Goal: Find specific page/section: Find specific page/section

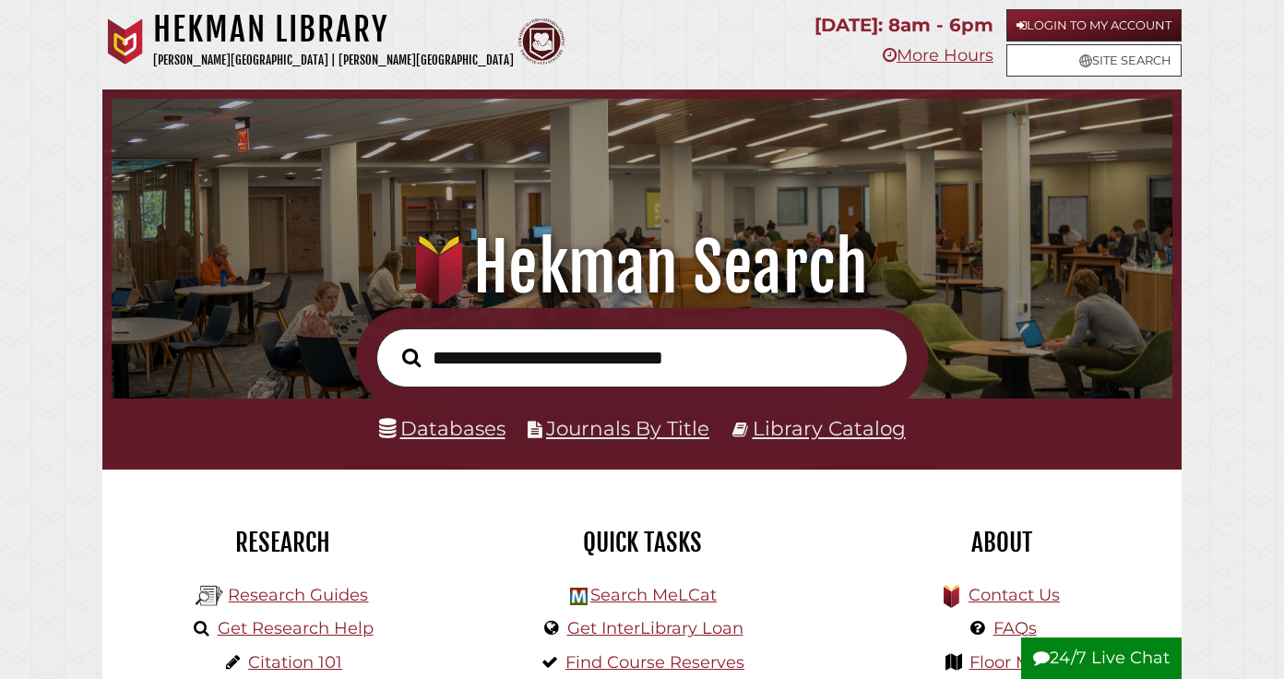
scroll to position [351, 1052]
click at [1075, 23] on link "Login to My Account" at bounding box center [1093, 25] width 175 height 32
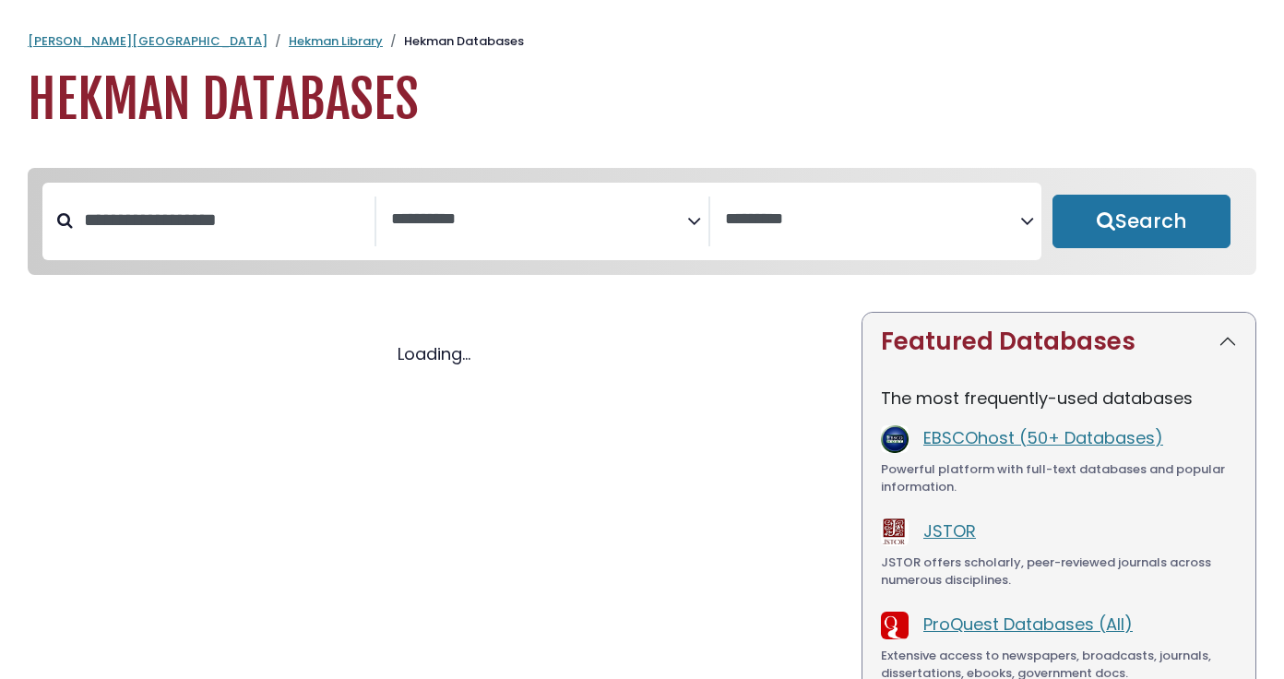
select select "Database Subject Filter"
select select "Database Vendors Filter"
select select "Database Subject Filter"
select select "Database Vendors Filter"
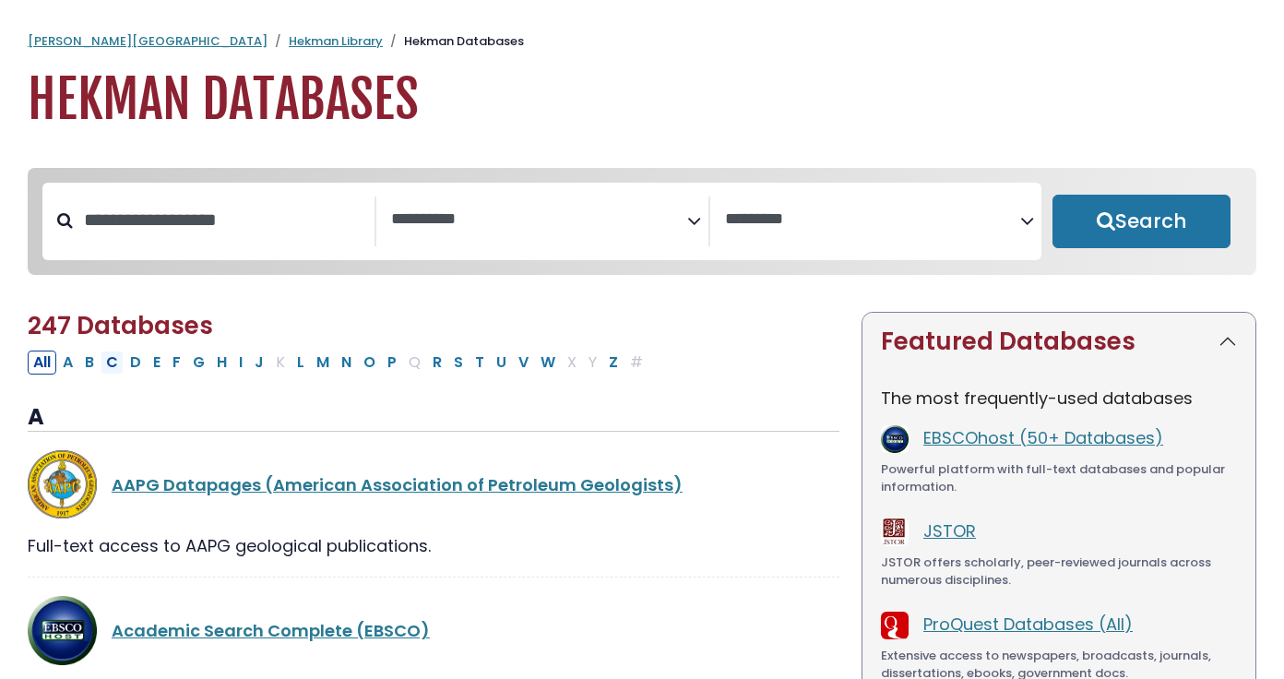
click at [118, 369] on button "C" at bounding box center [112, 363] width 23 height 24
select select "Database Subject Filter"
select select "Database Vendors Filter"
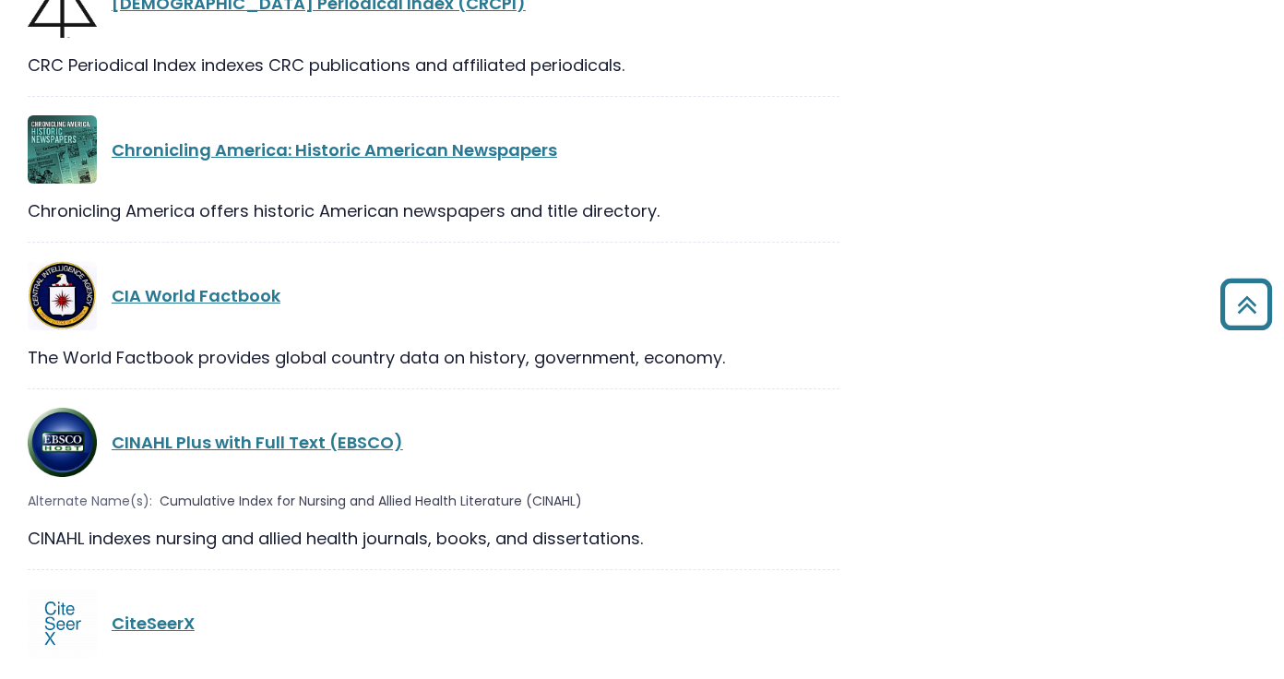
scroll to position [2747, 0]
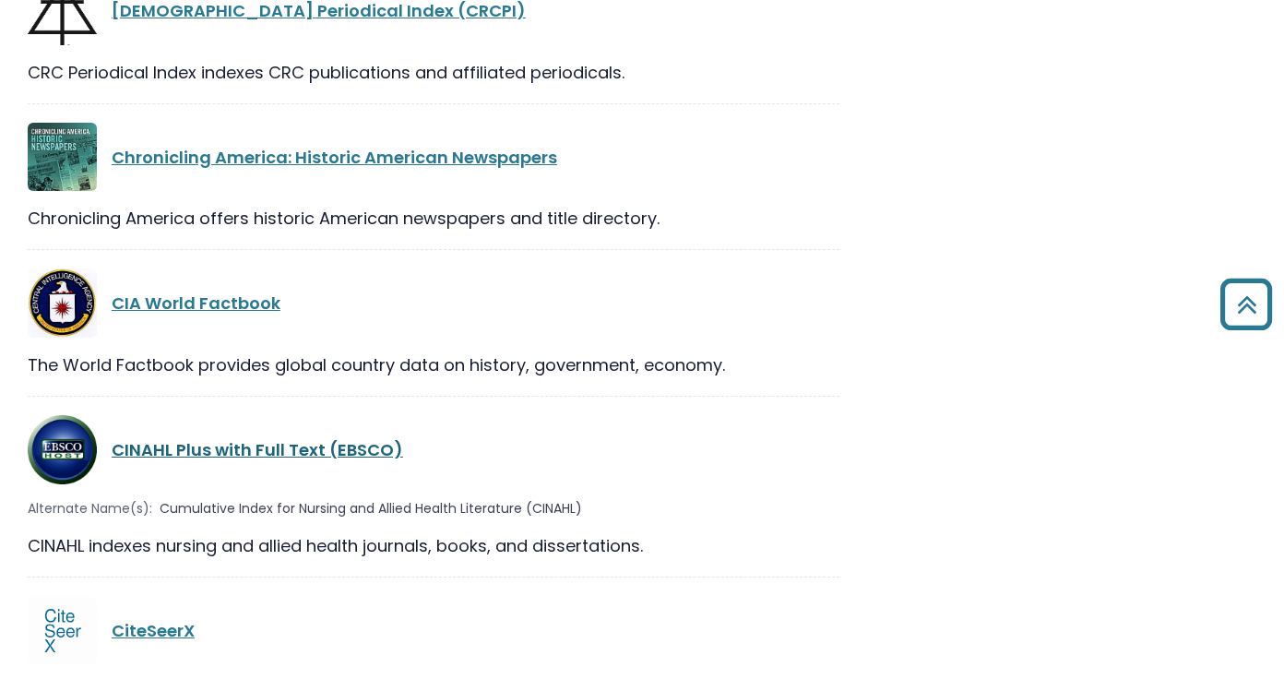
click at [220, 438] on link "CINAHL Plus with Full Text (EBSCO)" at bounding box center [257, 449] width 291 height 23
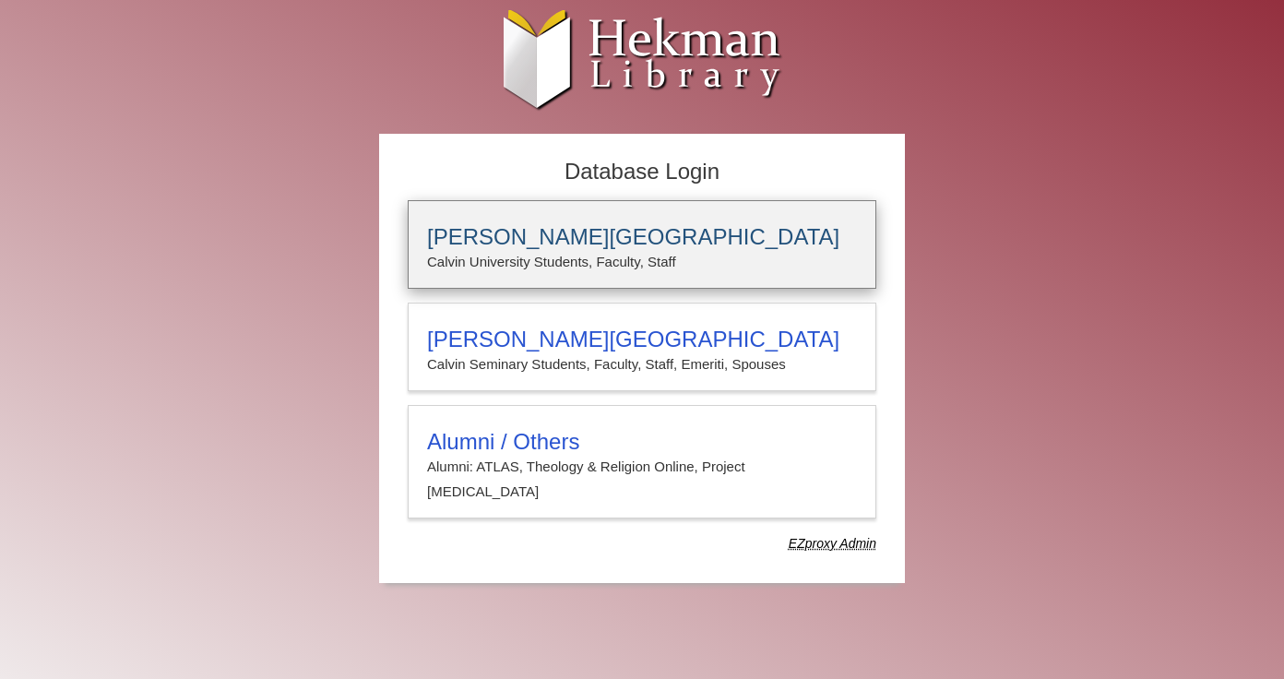
click at [591, 241] on h3 "Calvin University" at bounding box center [642, 237] width 430 height 26
